Goal: Check status: Verify the current state of an ongoing process or item

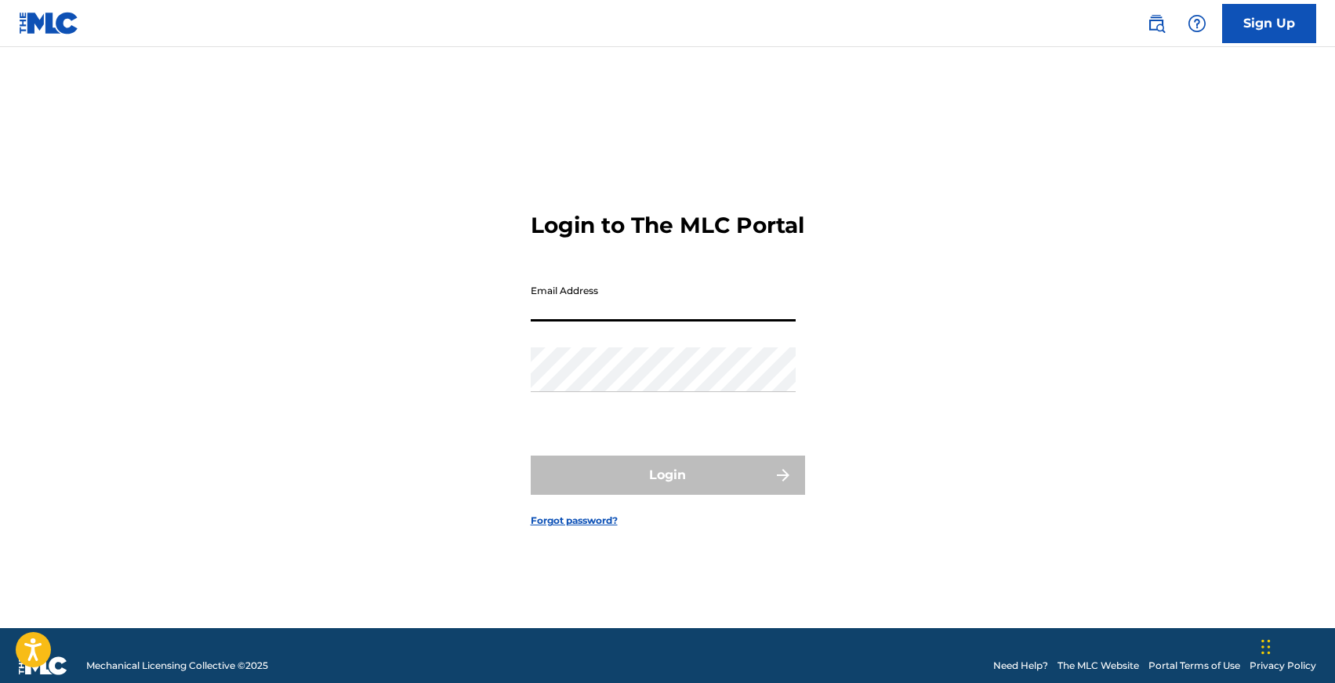
click at [571, 305] on input "Email Address" at bounding box center [663, 299] width 265 height 45
type input "[EMAIL_ADDRESS][DOMAIN_NAME]"
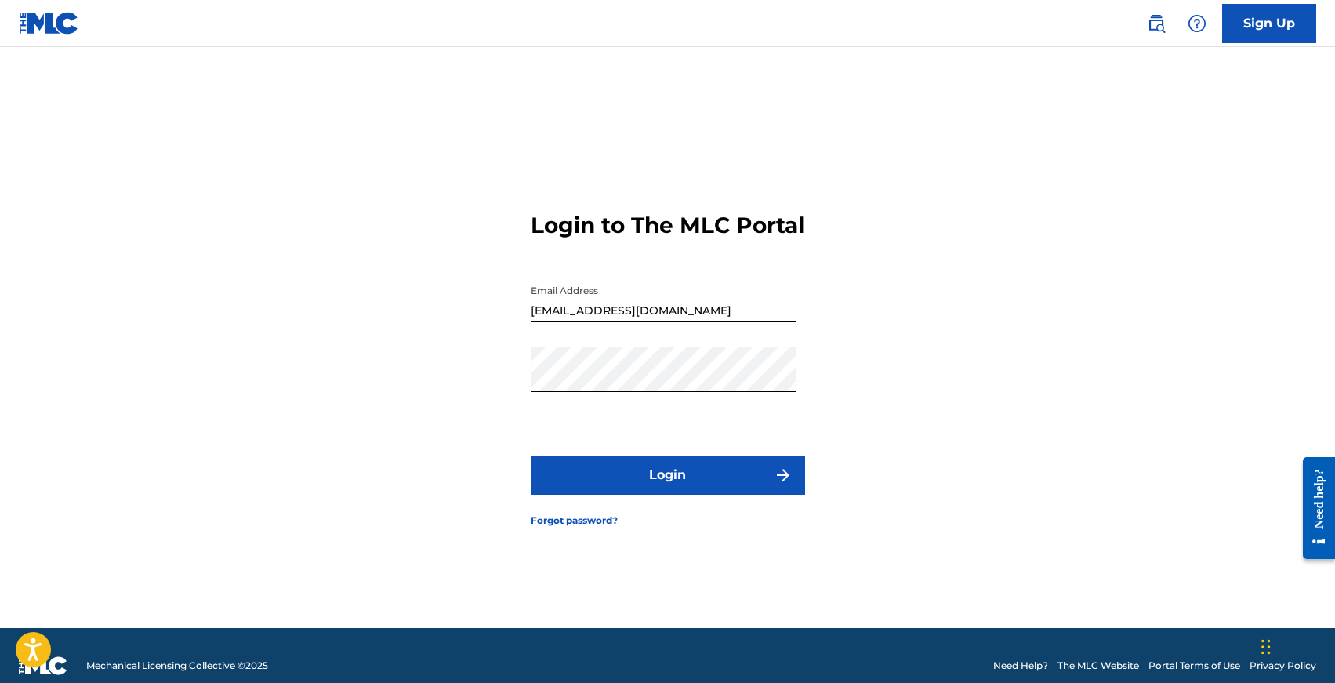
click at [674, 483] on button "Login" at bounding box center [668, 474] width 274 height 39
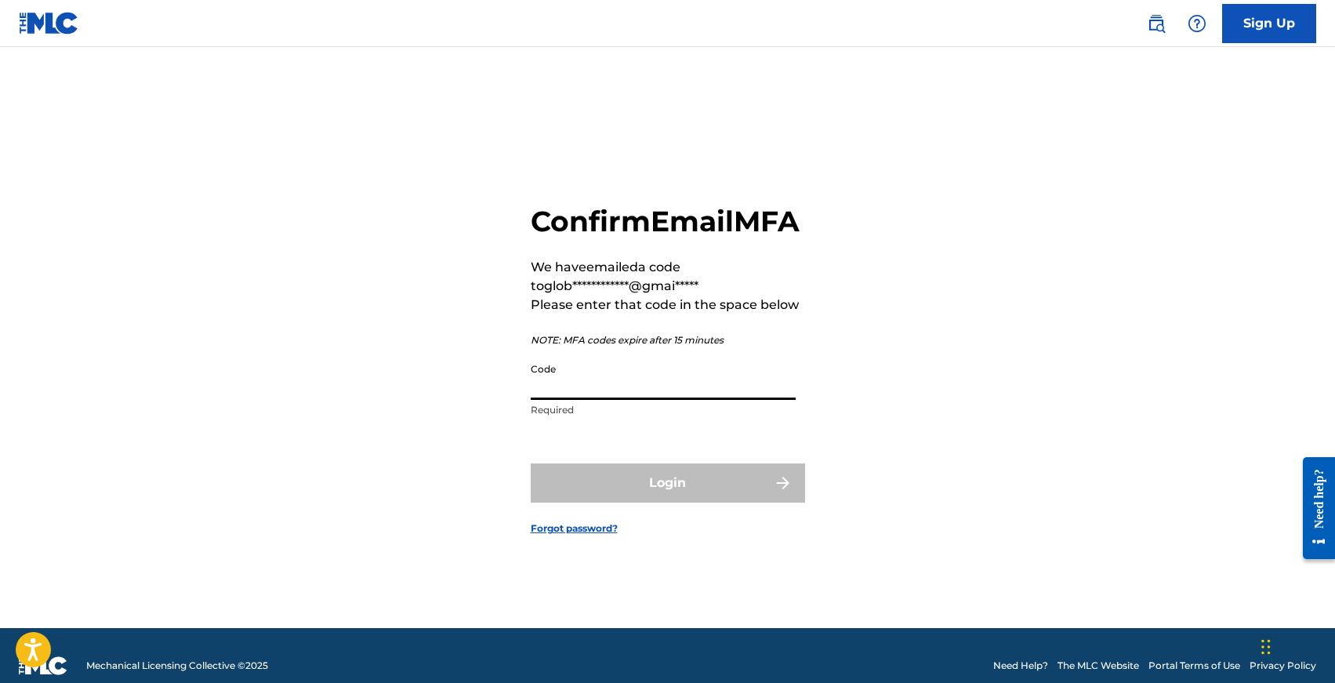
click at [640, 399] on input "Code" at bounding box center [663, 377] width 265 height 45
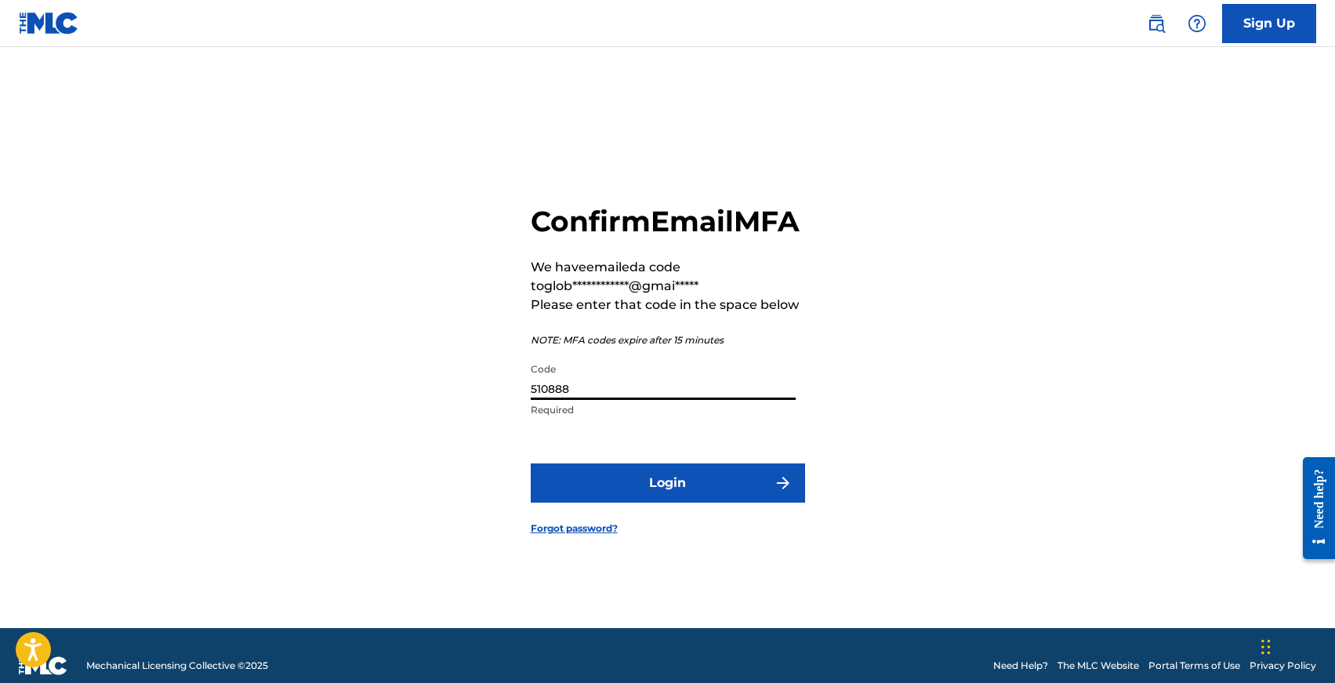
type input "510888"
click at [531, 463] on button "Login" at bounding box center [668, 482] width 274 height 39
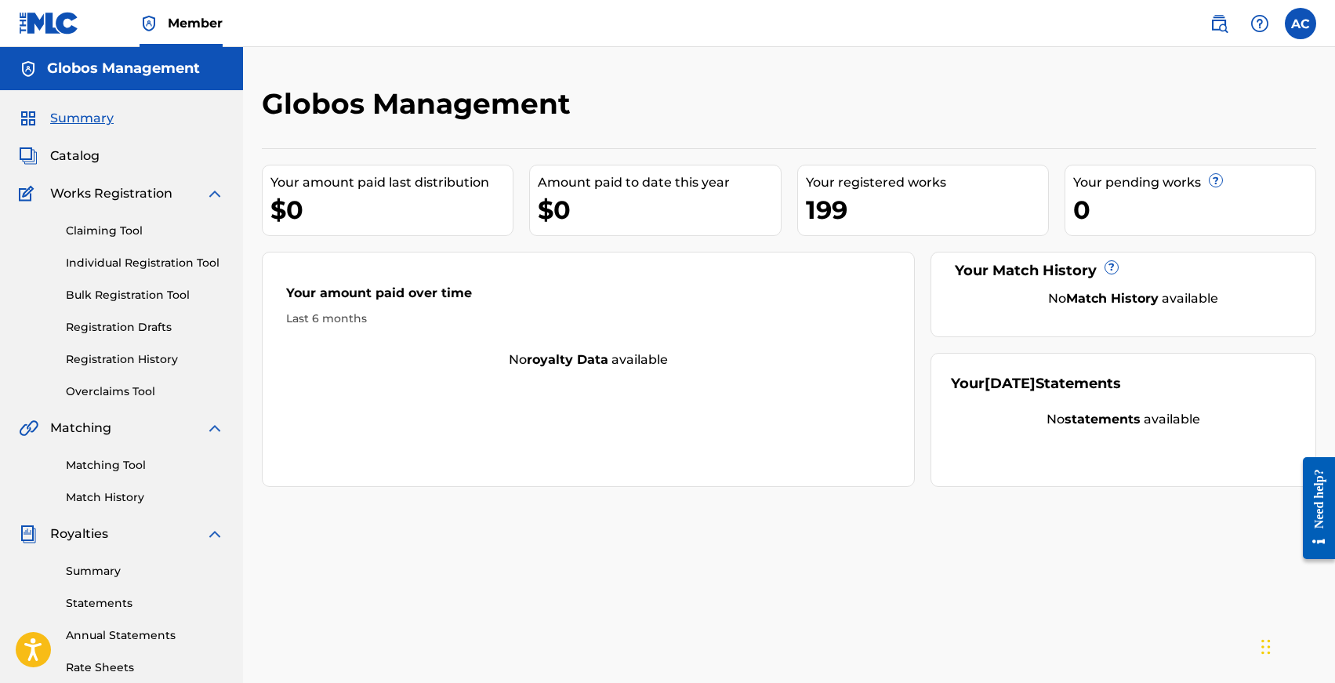
click at [120, 254] on div "Claiming Tool Individual Registration Tool Bulk Registration Tool Registration …" at bounding box center [121, 301] width 205 height 197
click at [121, 256] on link "Individual Registration Tool" at bounding box center [145, 263] width 158 height 16
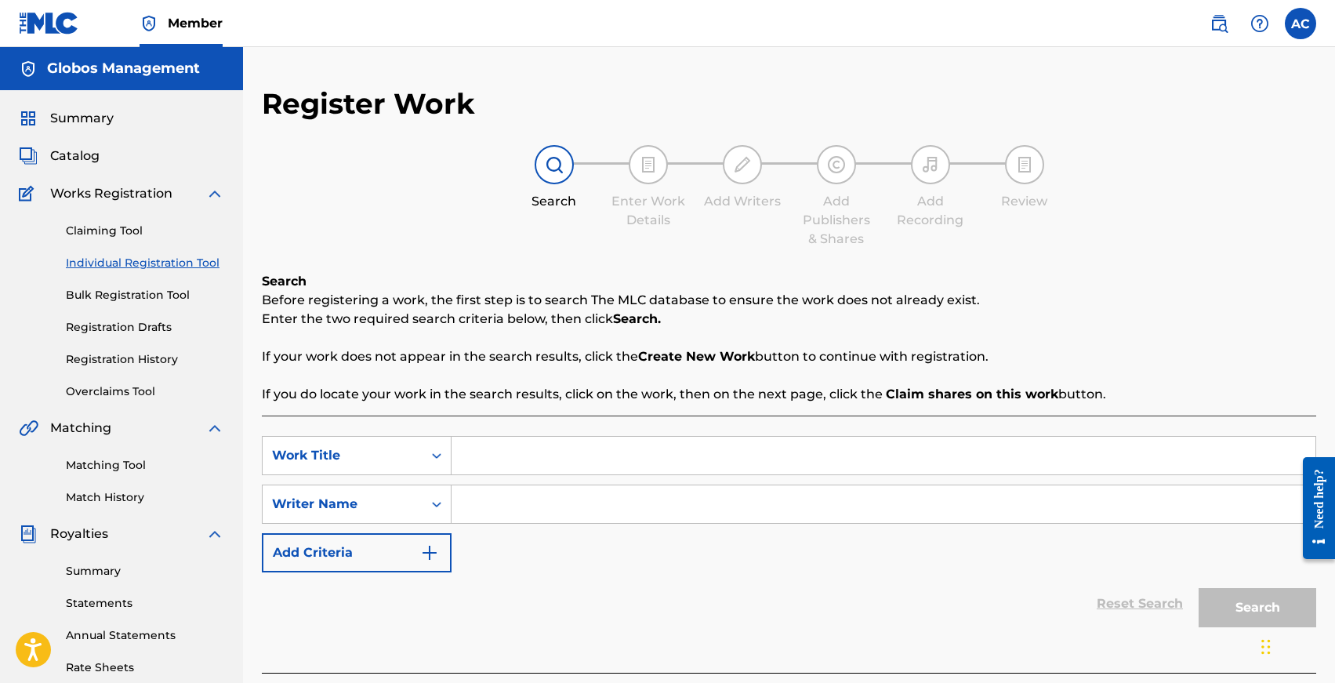
click at [100, 363] on link "Registration History" at bounding box center [145, 359] width 158 height 16
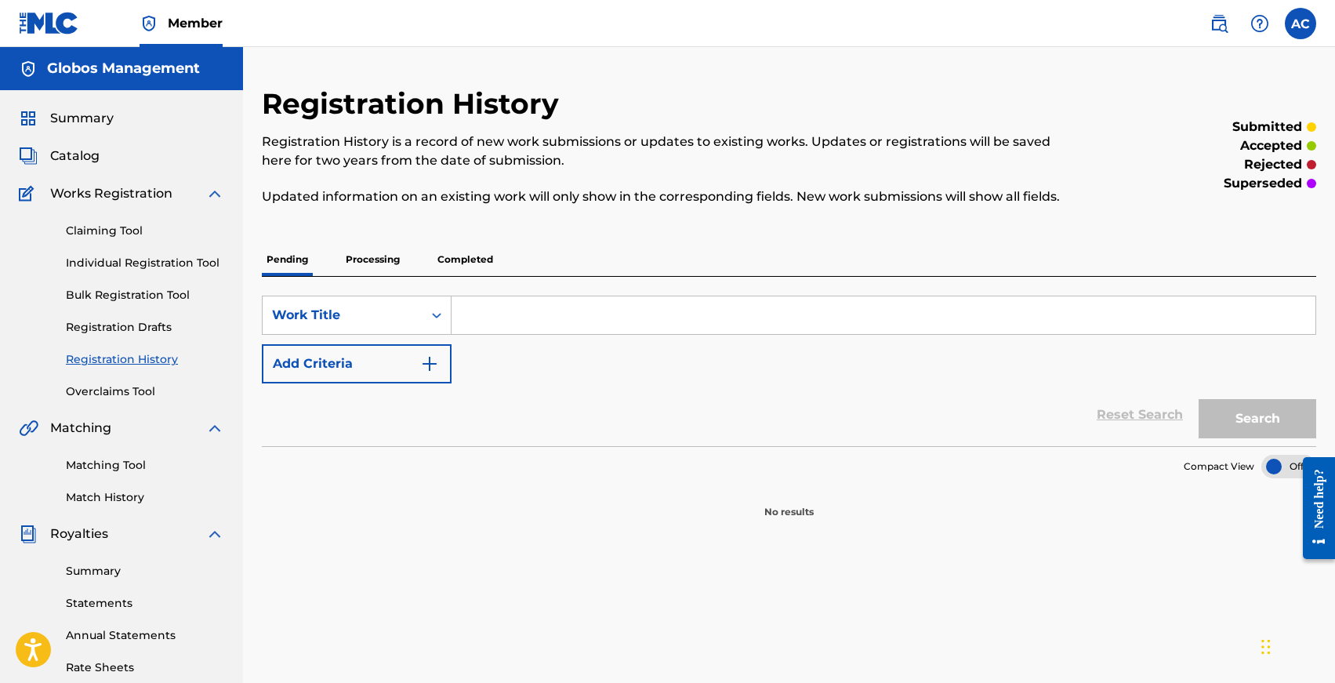
click at [376, 257] on p "Processing" at bounding box center [372, 259] width 63 height 33
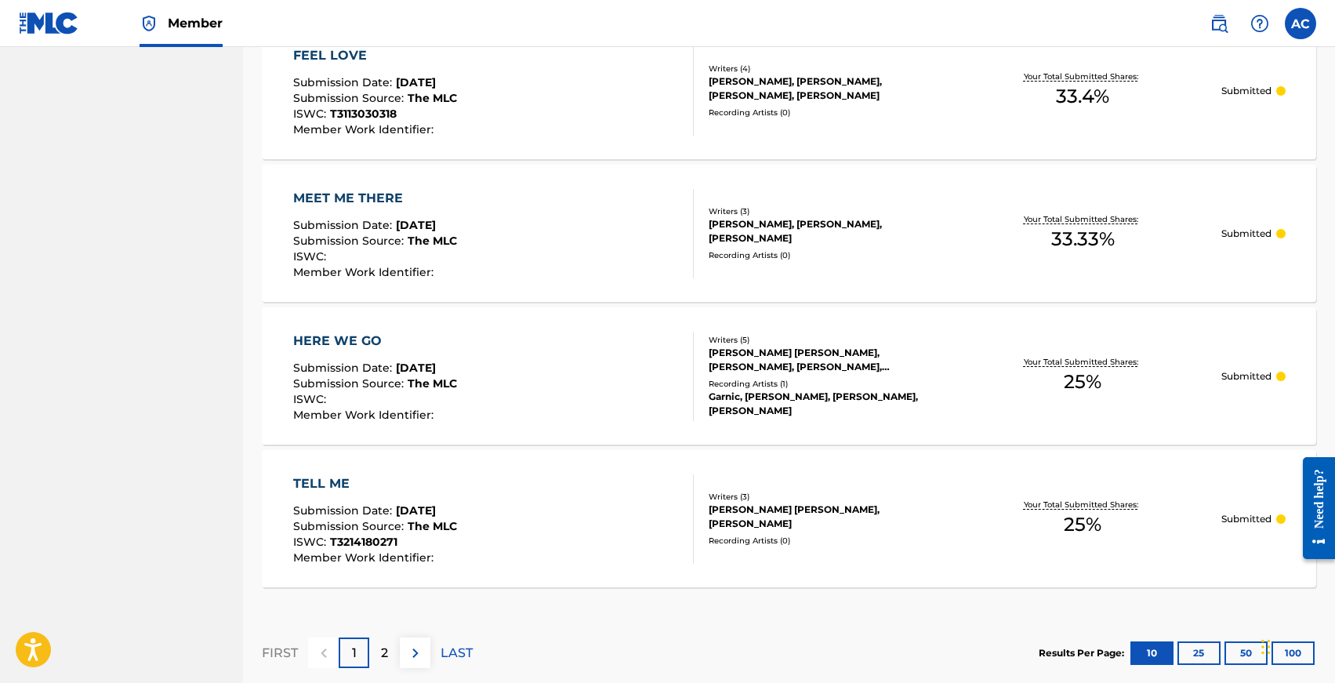
scroll to position [1363, 0]
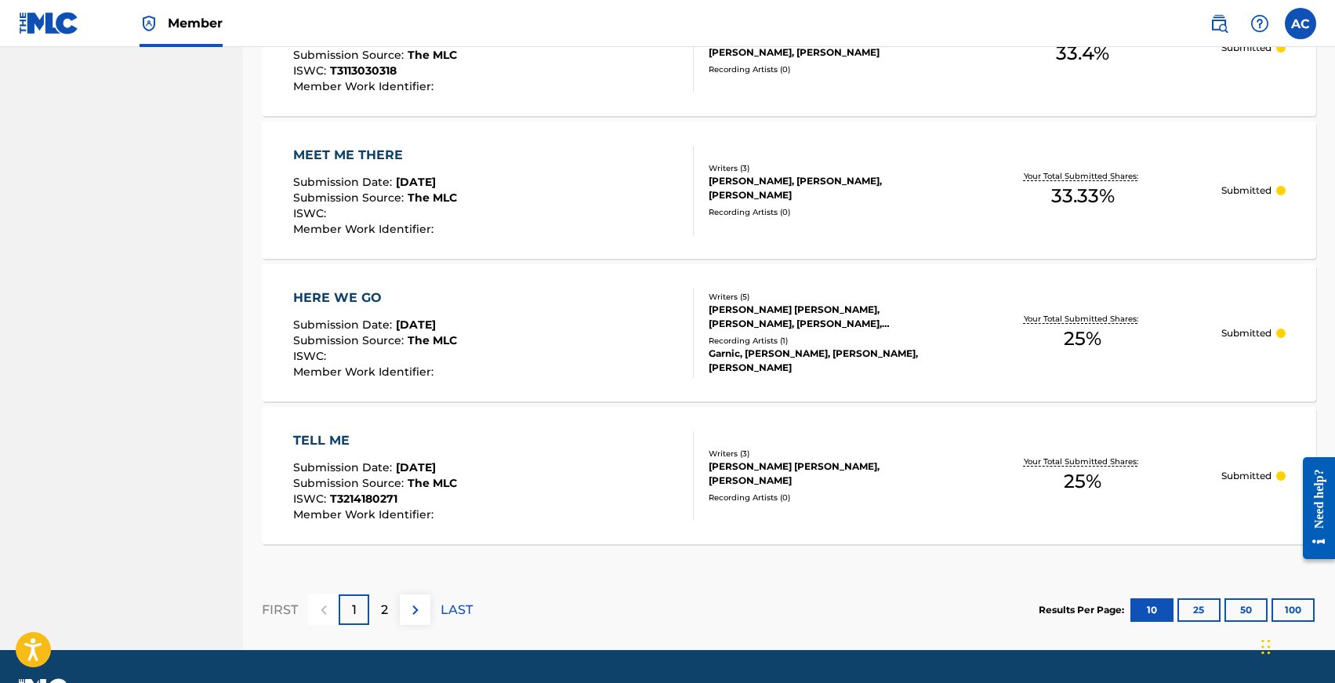
click at [1188, 608] on button "25" at bounding box center [1198, 610] width 43 height 24
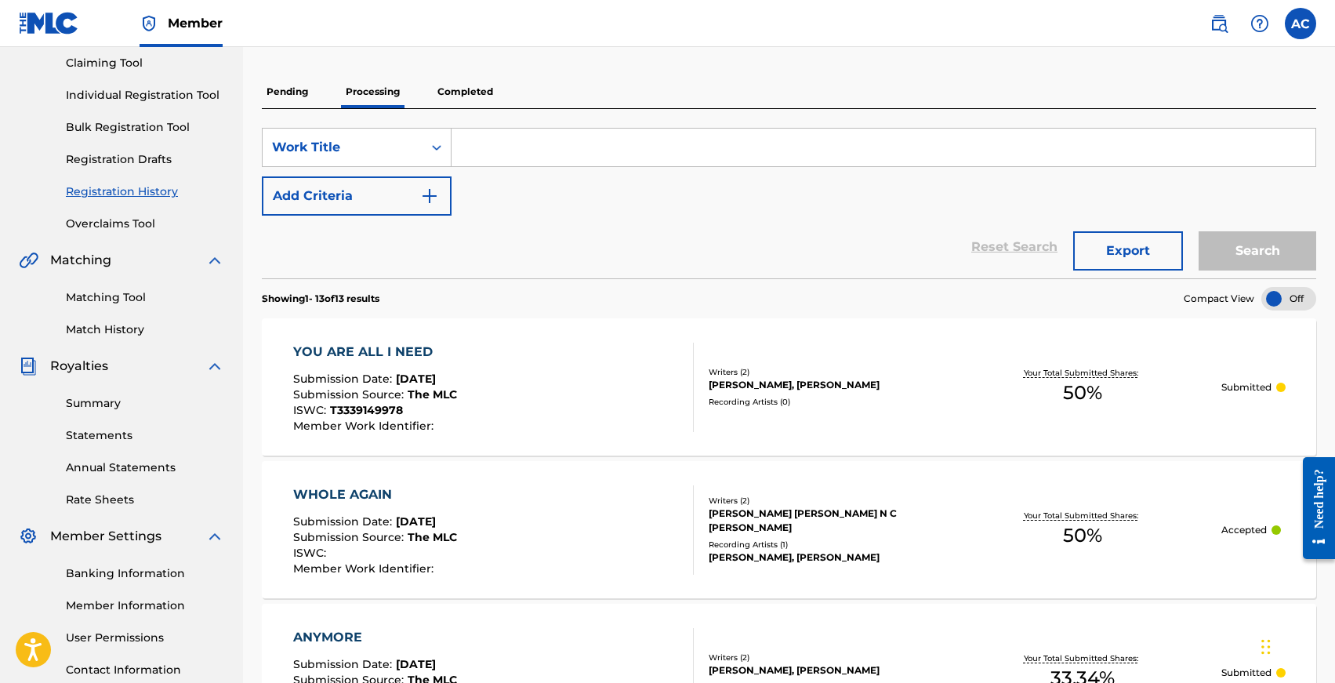
scroll to position [0, 0]
